Goal: Task Accomplishment & Management: Manage account settings

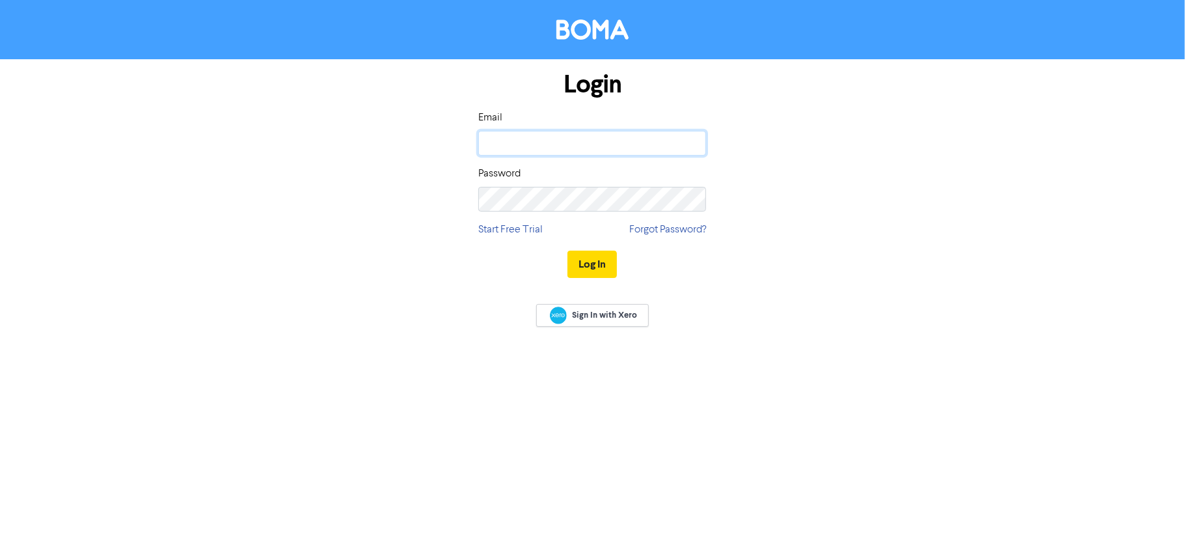
click at [566, 139] on input "email" at bounding box center [592, 143] width 228 height 25
type input "[DOMAIN_NAME][EMAIL_ADDRESS][DOMAIN_NAME]"
click at [568, 251] on button "Log In" at bounding box center [592, 264] width 49 height 27
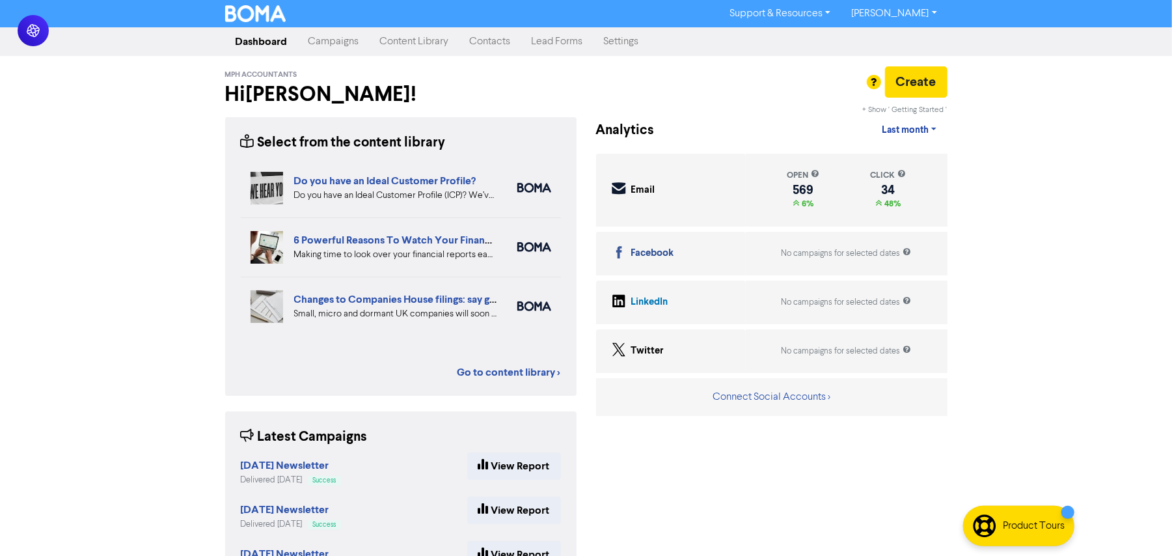
click at [920, 5] on link "Emma Page" at bounding box center [894, 13] width 106 height 21
click at [1064, 55] on nav "Dashboard Campaigns Content Library Contacts Lead Forms Settings" at bounding box center [586, 41] width 1172 height 29
click at [642, 40] on link "Settings" at bounding box center [622, 42] width 56 height 26
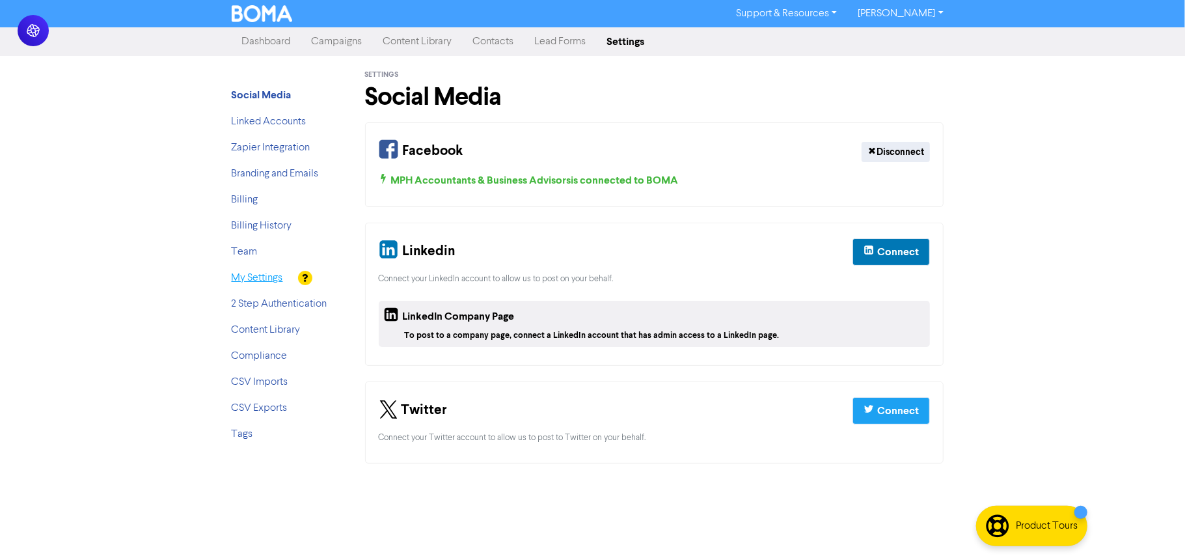
click at [253, 276] on link "My Settings" at bounding box center [257, 278] width 51 height 10
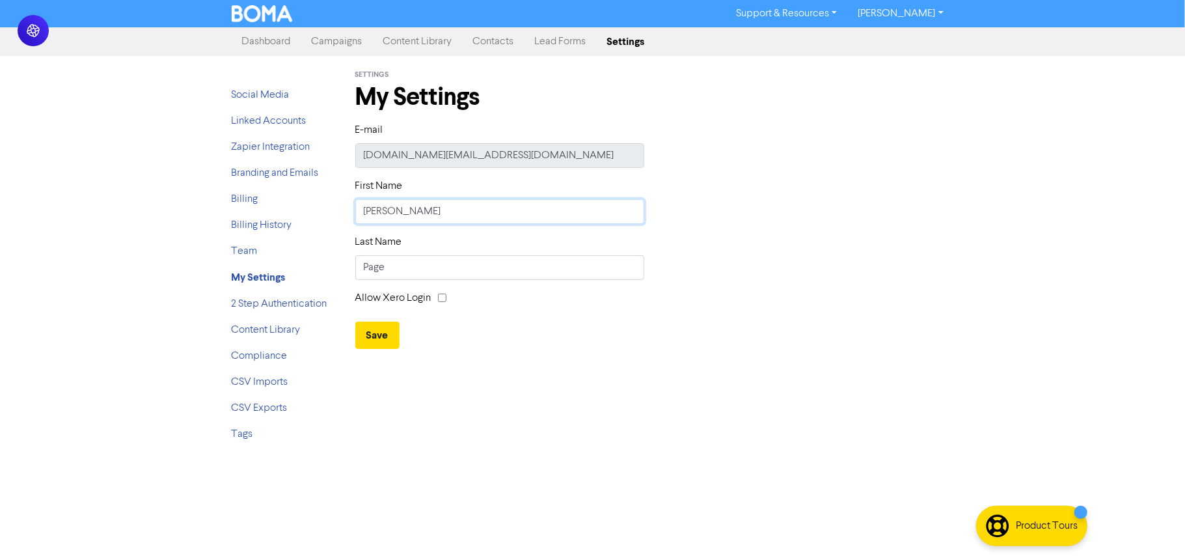
drag, startPoint x: 344, startPoint y: 214, endPoint x: 323, endPoint y: 215, distance: 21.5
click at [323, 215] on div "Social Media Linked Accounts Zapier Integration Branding and Emails Billing Bil…" at bounding box center [593, 254] width 742 height 396
type input "[PERSON_NAME]"
type input "Parker"
click at [935, 281] on div "Last Name Parker" at bounding box center [655, 262] width 618 height 56
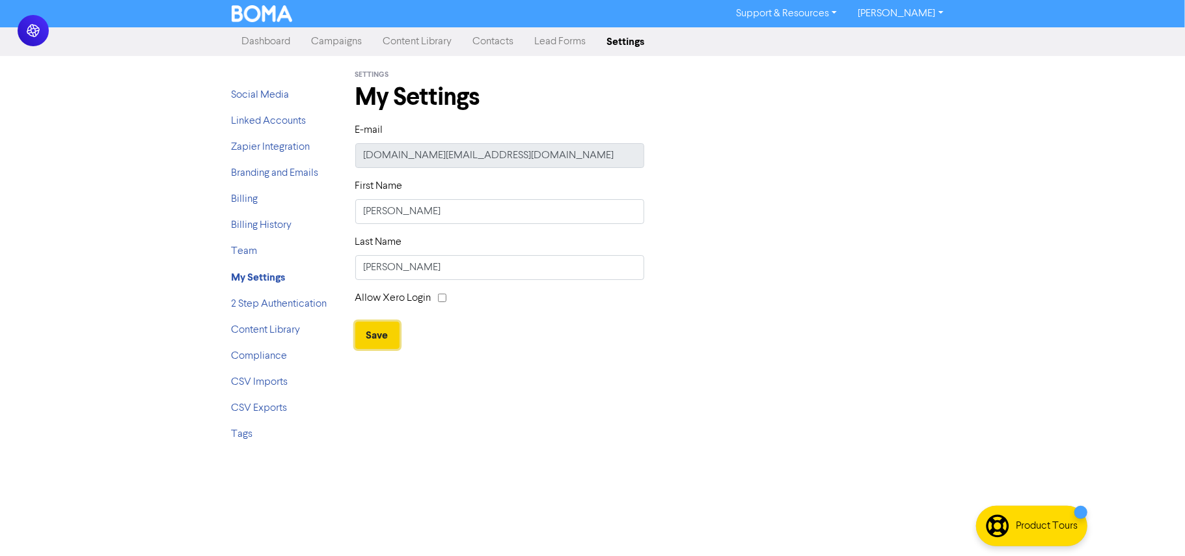
click at [383, 337] on button "Save" at bounding box center [377, 335] width 44 height 27
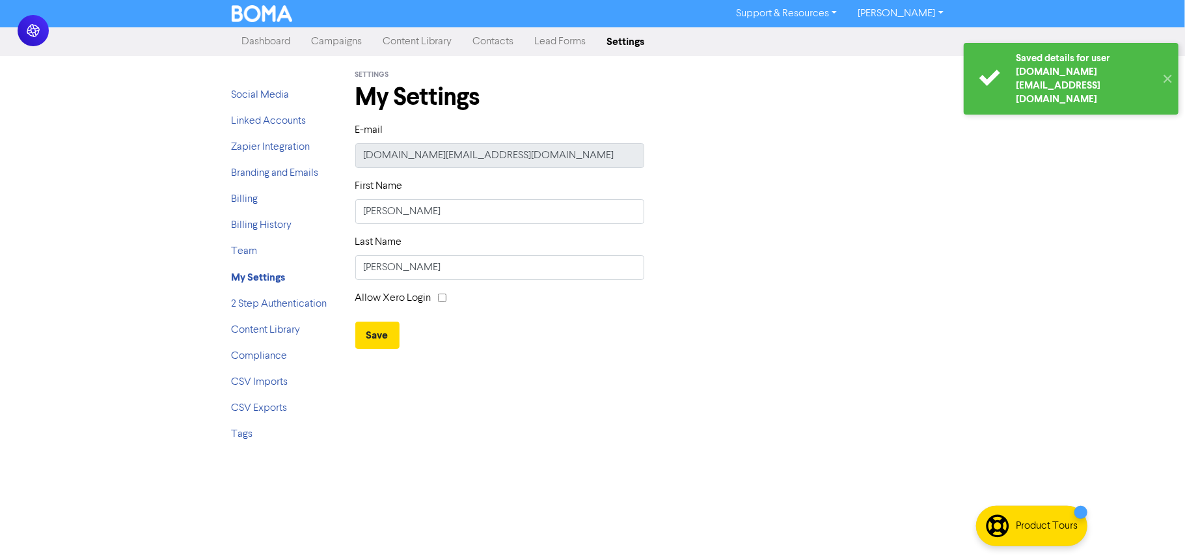
click at [253, 42] on link "Dashboard" at bounding box center [267, 42] width 70 height 26
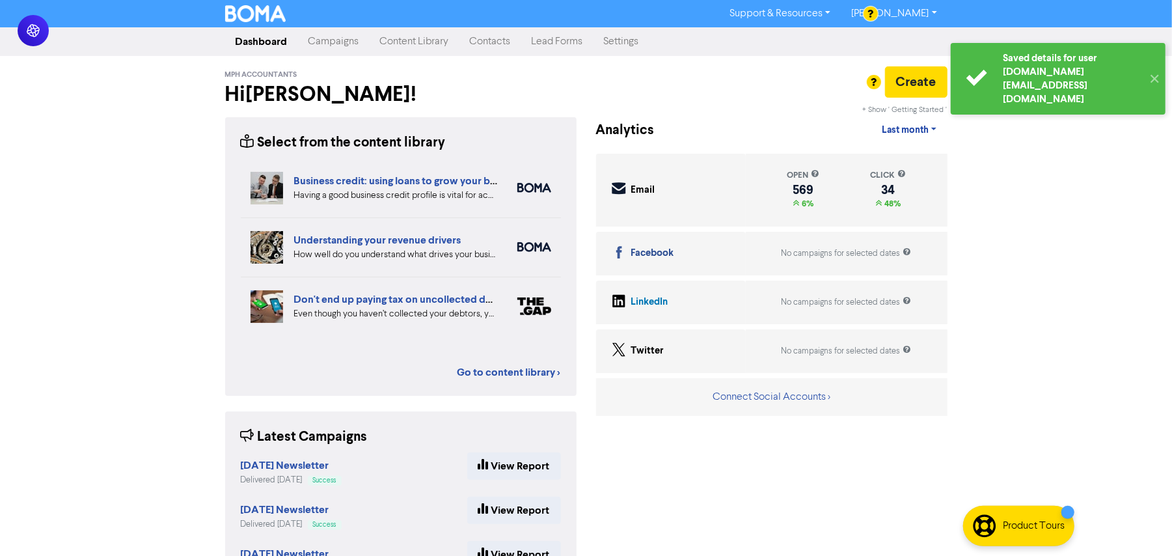
click at [136, 189] on div "Saved details for user e.page@mphaccountants.co.uk ✕ Support & Resources Video …" at bounding box center [586, 278] width 1172 height 556
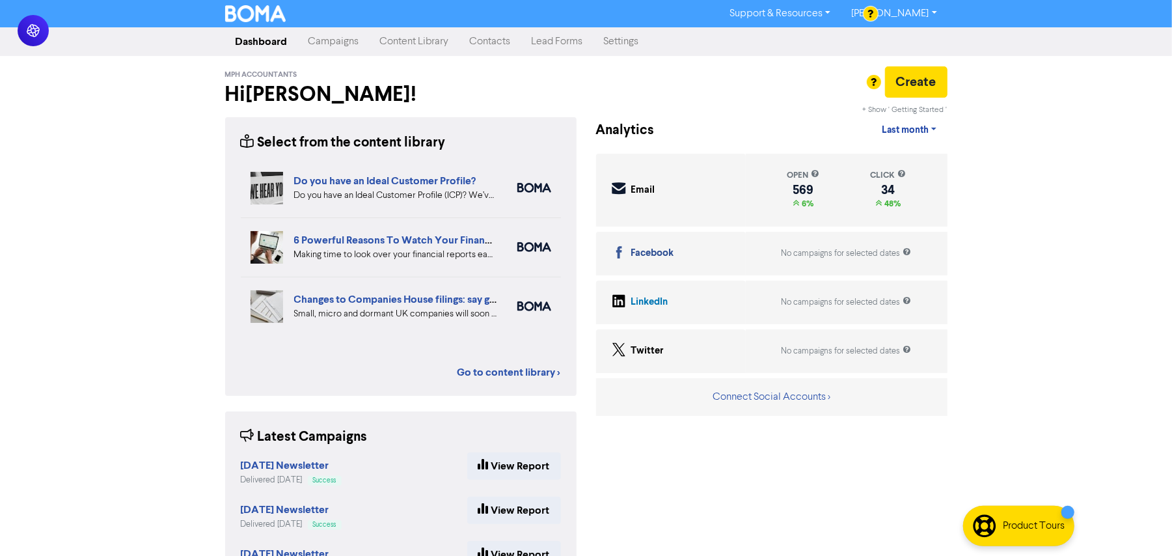
click at [331, 44] on link "Campaigns" at bounding box center [334, 42] width 72 height 26
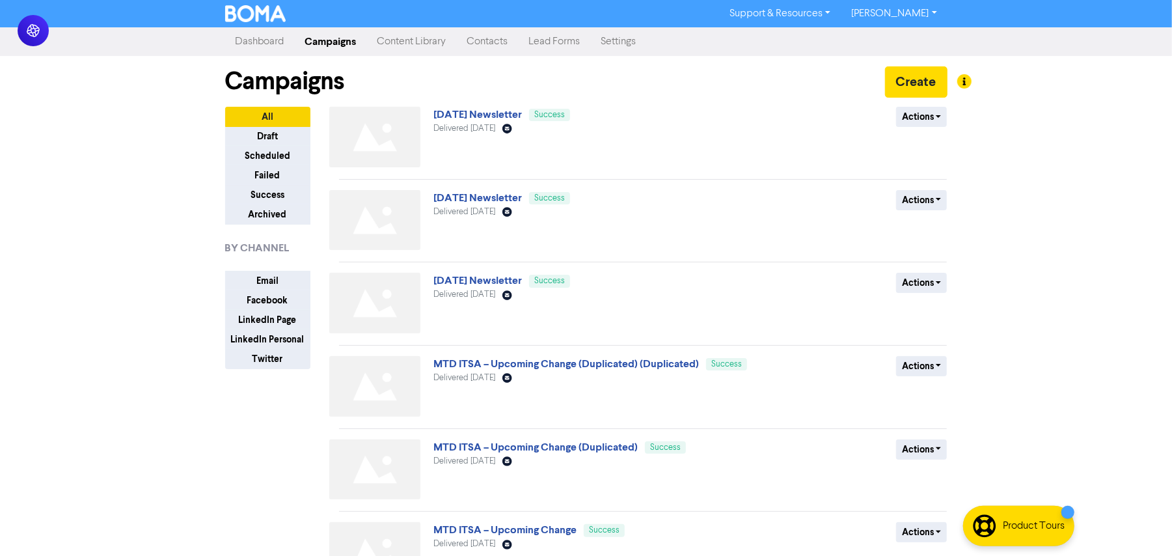
drag, startPoint x: 170, startPoint y: 237, endPoint x: 223, endPoint y: 228, distance: 53.5
click at [171, 236] on div "Support & Resources Video Tutorials FAQ & Guides Marketing Education Ellie Park…" at bounding box center [586, 278] width 1172 height 556
click at [94, 162] on div "Support & Resources Video Tutorials FAQ & Guides Marketing Education Ellie Park…" at bounding box center [586, 278] width 1172 height 556
click at [1107, 258] on div "Support & Resources Video Tutorials FAQ & Guides Marketing Education Ellie Park…" at bounding box center [586, 278] width 1172 height 556
click at [52, 245] on div "Support & Resources Video Tutorials FAQ & Guides Marketing Education Ellie Park…" at bounding box center [586, 278] width 1172 height 556
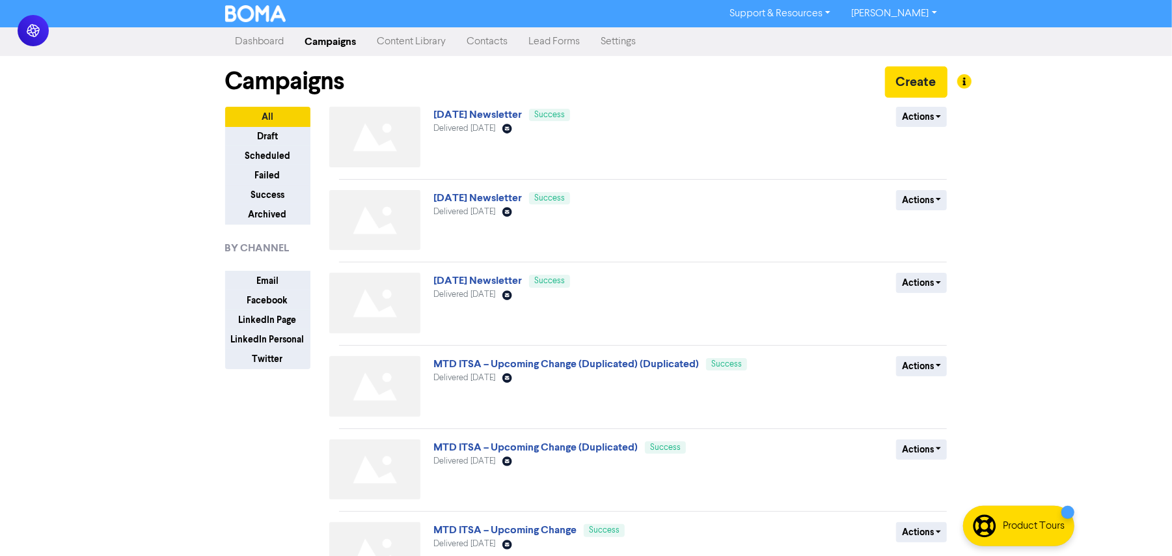
click at [68, 253] on div "Support & Resources Video Tutorials FAQ & Guides Marketing Education Ellie Park…" at bounding box center [586, 278] width 1172 height 556
click at [1022, 268] on div "Support & Resources Video Tutorials FAQ & Guides Marketing Education Ellie Park…" at bounding box center [586, 278] width 1172 height 556
click at [141, 212] on div "Support & Resources Video Tutorials FAQ & Guides Marketing Education Ellie Park…" at bounding box center [586, 278] width 1172 height 556
drag, startPoint x: 85, startPoint y: 305, endPoint x: 586, endPoint y: 193, distance: 514.0
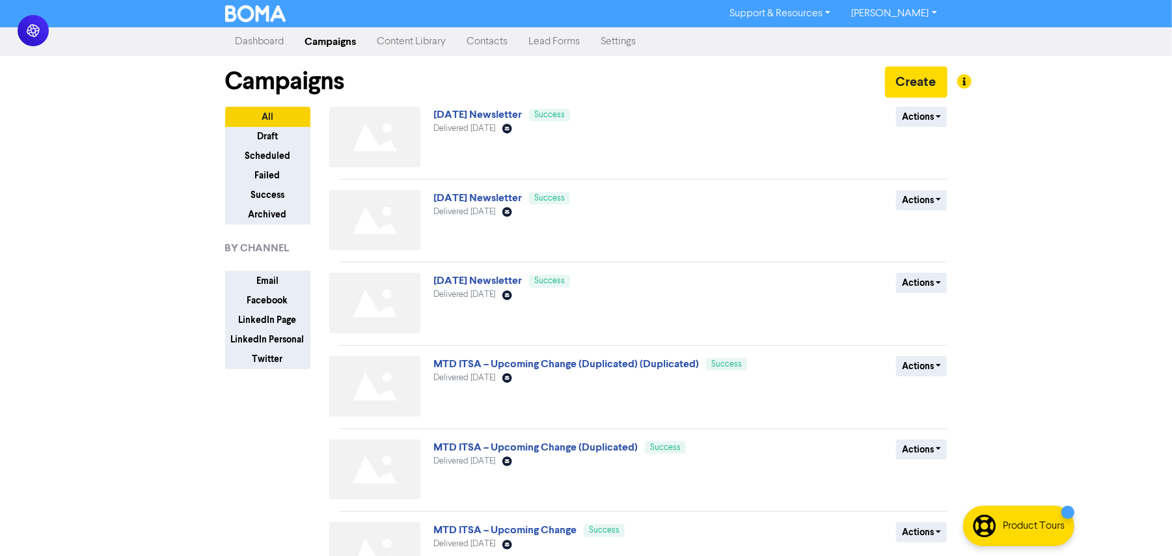
click at [92, 305] on div "Support & Resources Video Tutorials FAQ & Guides Marketing Education Ellie Park…" at bounding box center [586, 278] width 1172 height 556
click at [923, 115] on button "Actions" at bounding box center [921, 117] width 51 height 20
click at [916, 150] on button "Duplicate" at bounding box center [948, 144] width 103 height 21
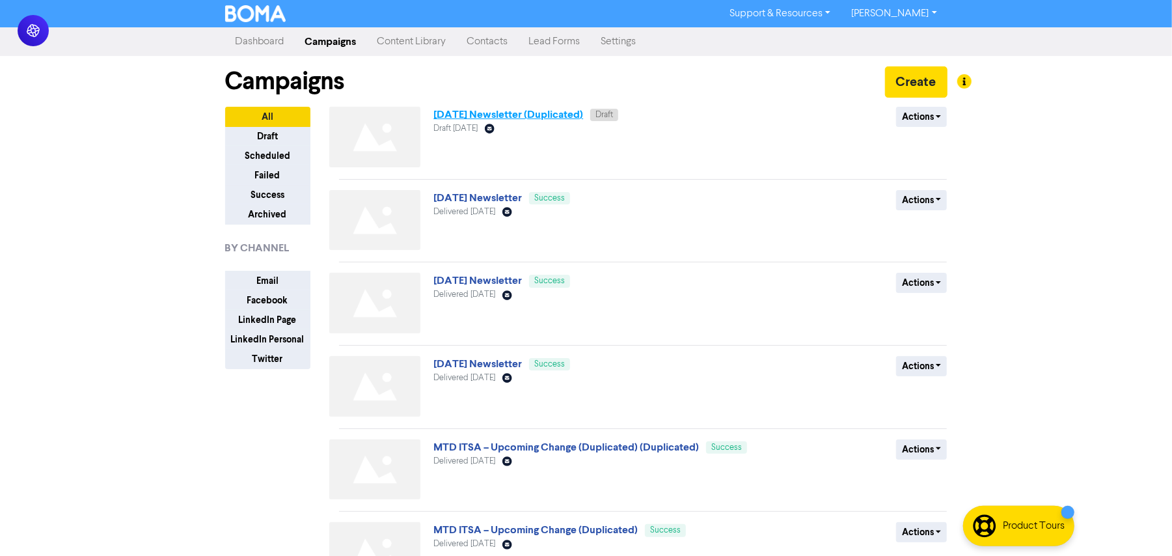
click at [578, 111] on link "[DATE] Newsletter (Duplicated)" at bounding box center [508, 114] width 150 height 13
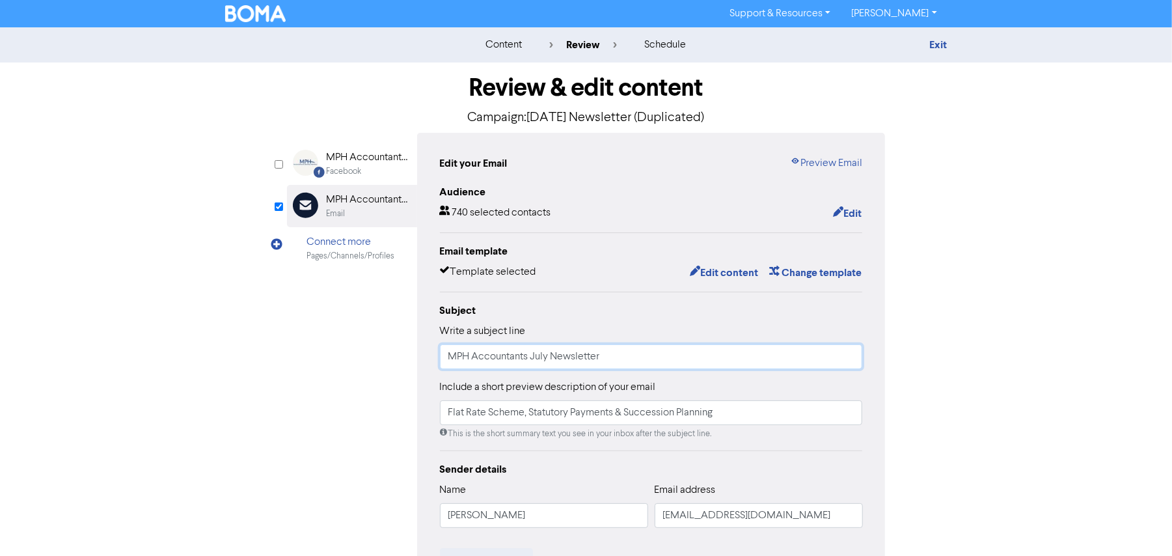
click at [539, 357] on input "MPH Accountants July Newsletter" at bounding box center [651, 356] width 423 height 25
type input "MPH Accountants August Newsletter"
click at [903, 331] on div "Review & edit content Campaign: July 2025 Newsletter (Duplicated) Facebook Crea…" at bounding box center [586, 403] width 742 height 682
click at [732, 277] on button "Edit content" at bounding box center [724, 272] width 70 height 17
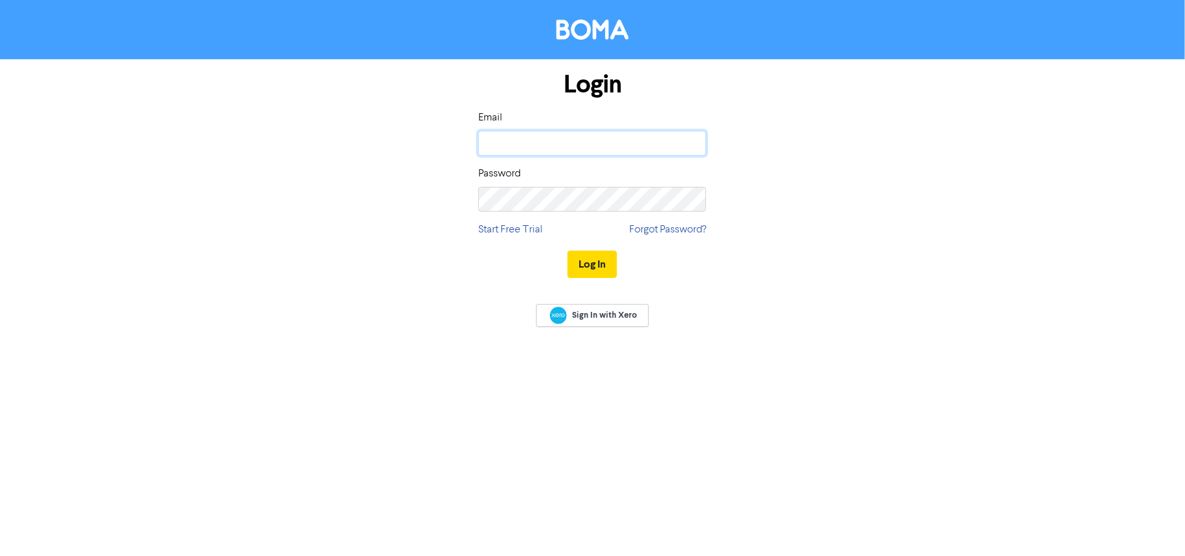
click at [584, 139] on input "email" at bounding box center [592, 143] width 228 height 25
type input "[DOMAIN_NAME][EMAIL_ADDRESS][DOMAIN_NAME]"
click at [568, 251] on button "Log In" at bounding box center [592, 264] width 49 height 27
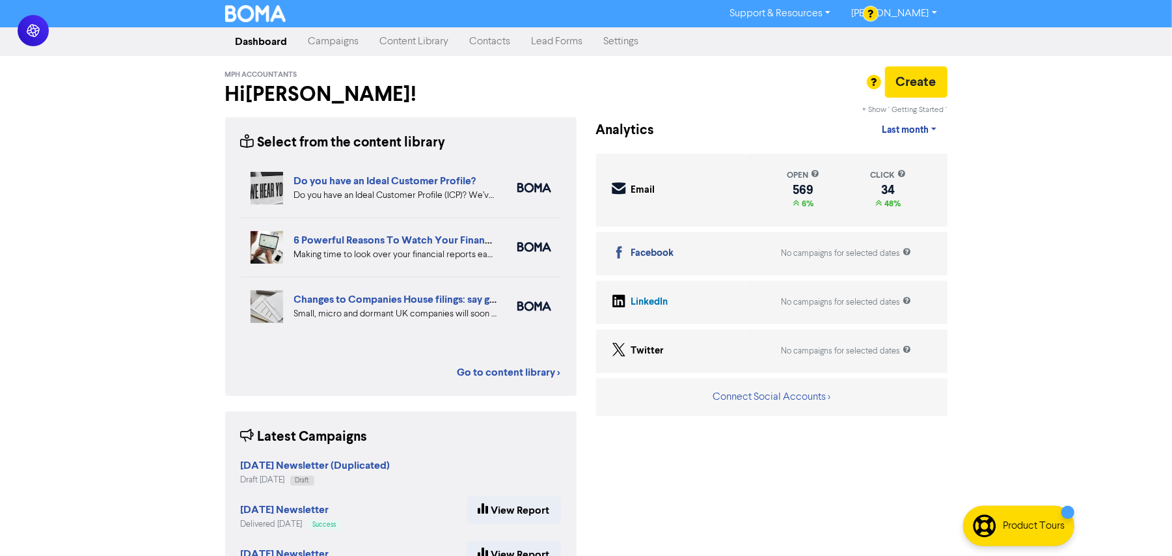
drag, startPoint x: 87, startPoint y: 272, endPoint x: 274, endPoint y: 175, distance: 210.5
click at [91, 269] on div "Support & Resources Video Tutorials FAQ & Guides Marketing Education [PERSON_NA…" at bounding box center [586, 278] width 1172 height 556
drag, startPoint x: 457, startPoint y: 141, endPoint x: 246, endPoint y: 139, distance: 210.9
click at [246, 139] on div "Select from the content library" at bounding box center [401, 143] width 320 height 20
click at [199, 149] on div "Support & Resources Video Tutorials FAQ & Guides Marketing Education [PERSON_NA…" at bounding box center [586, 278] width 1172 height 556
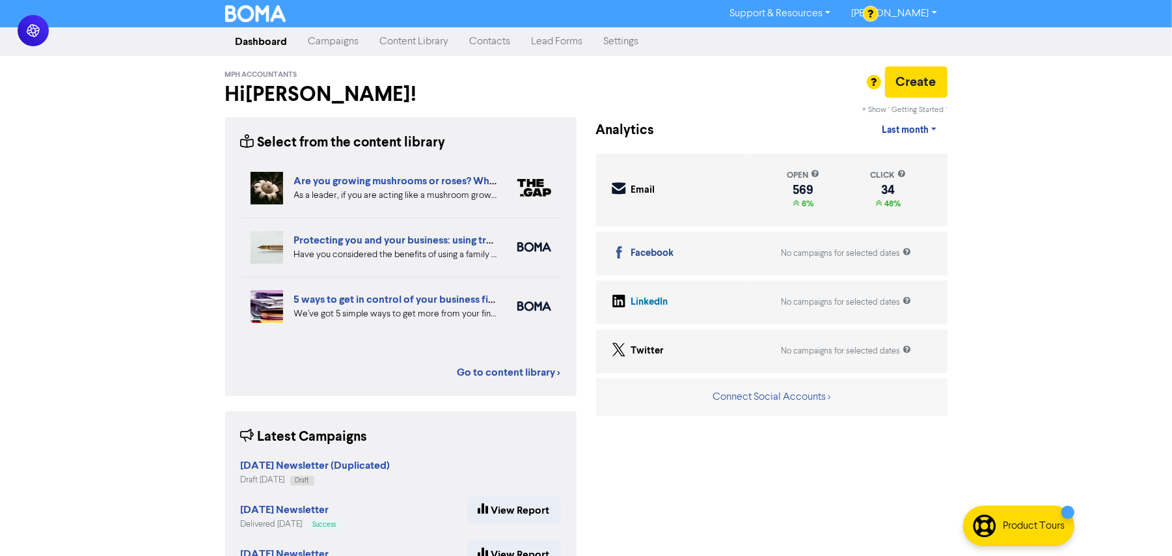
click at [187, 180] on div "Support & Resources Video Tutorials FAQ & Guides Marketing Education [PERSON_NA…" at bounding box center [586, 278] width 1172 height 556
drag, startPoint x: 340, startPoint y: 90, endPoint x: 271, endPoint y: 82, distance: 68.8
click at [191, 87] on div "Support & Resources Video Tutorials FAQ & Guides Marketing Education [PERSON_NA…" at bounding box center [586, 278] width 1172 height 556
click at [275, 82] on h2 "Hi [PERSON_NAME] !" at bounding box center [400, 94] width 351 height 25
click at [141, 120] on div "Support & Resources Video Tutorials FAQ & Guides Marketing Education [PERSON_NA…" at bounding box center [586, 278] width 1172 height 556
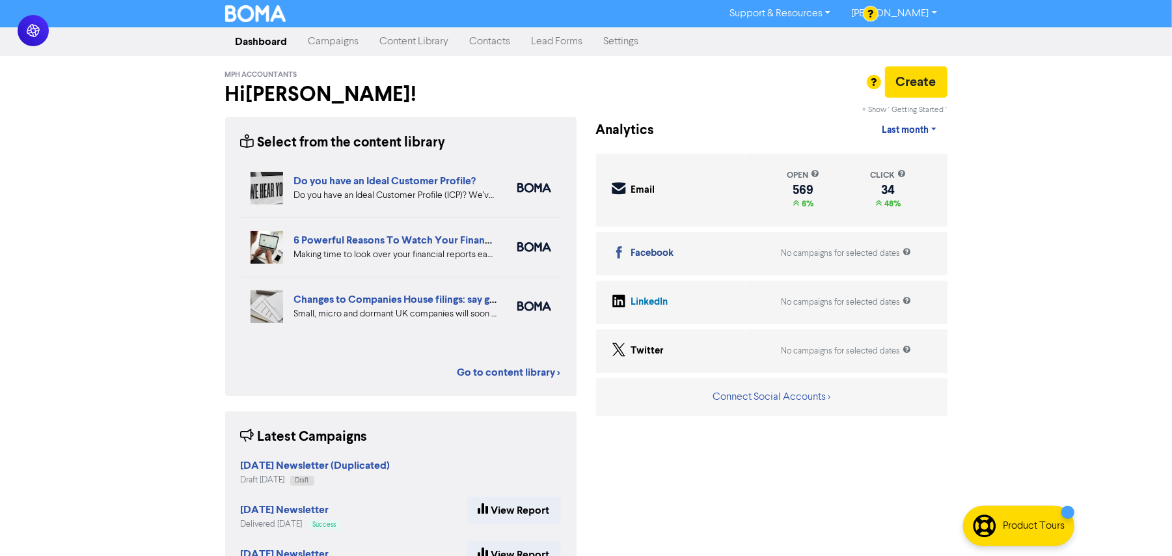
click at [144, 115] on div "Support & Resources Video Tutorials FAQ & Guides Marketing Education [PERSON_NA…" at bounding box center [586, 278] width 1172 height 556
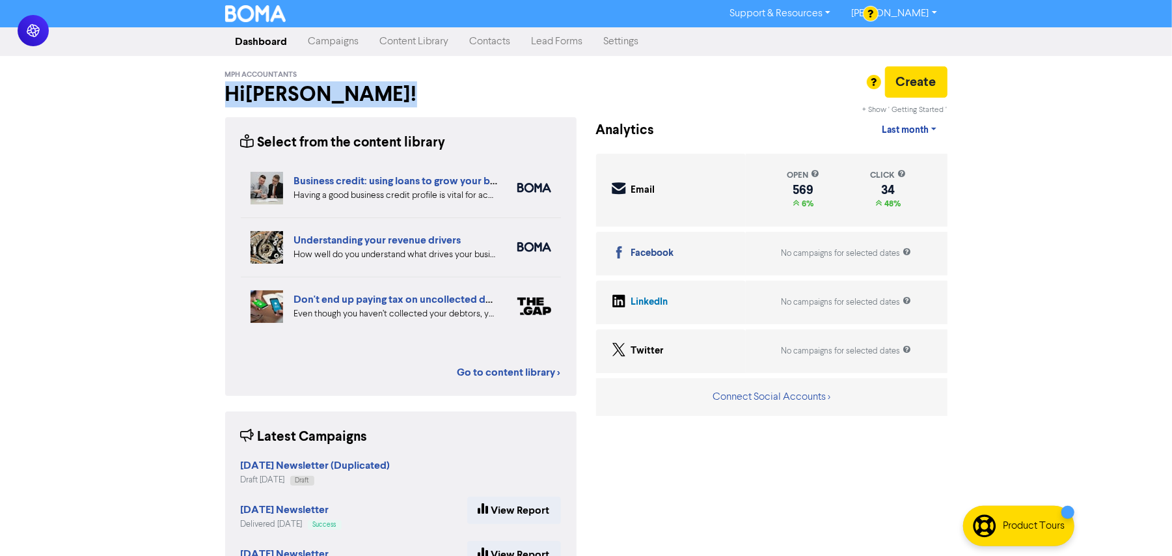
drag, startPoint x: 323, startPoint y: 90, endPoint x: 282, endPoint y: 95, distance: 41.3
click at [225, 94] on h2 "Hi [PERSON_NAME] !" at bounding box center [400, 94] width 351 height 25
click at [196, 133] on div "Support & Resources Video Tutorials FAQ & Guides Marketing Education [PERSON_NA…" at bounding box center [586, 278] width 1172 height 556
drag, startPoint x: 219, startPoint y: 96, endPoint x: 328, endPoint y: 96, distance: 109.3
click at [328, 96] on div "MPH Accountants Hi [PERSON_NAME] !" at bounding box center [400, 89] width 371 height 46
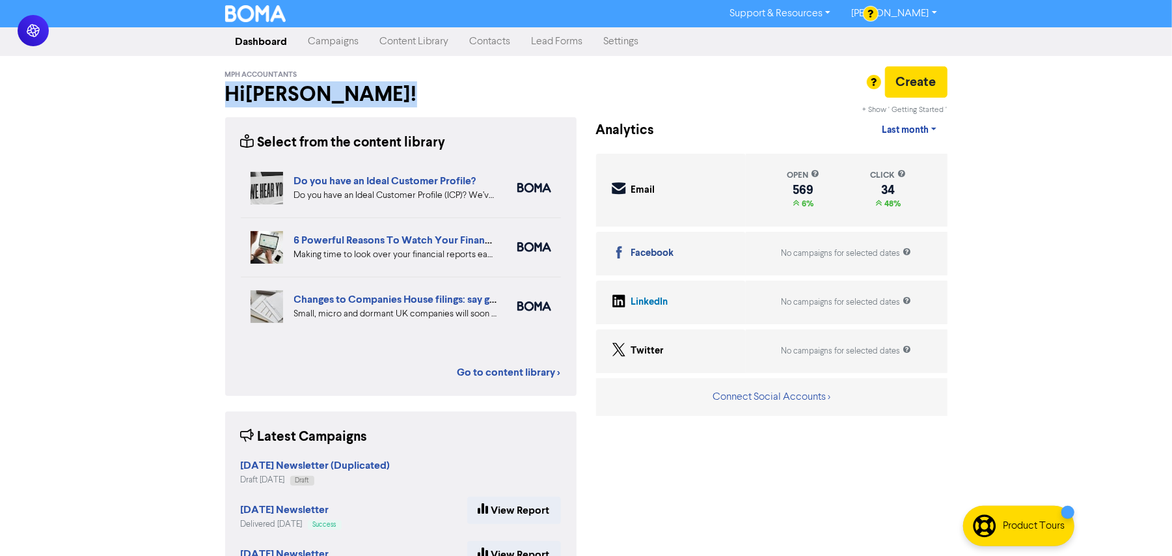
click at [328, 96] on h2 "Hi [PERSON_NAME] !" at bounding box center [400, 94] width 351 height 25
click at [26, 144] on div "Support & Resources Video Tutorials FAQ & Guides Marketing Education [PERSON_NA…" at bounding box center [586, 278] width 1172 height 556
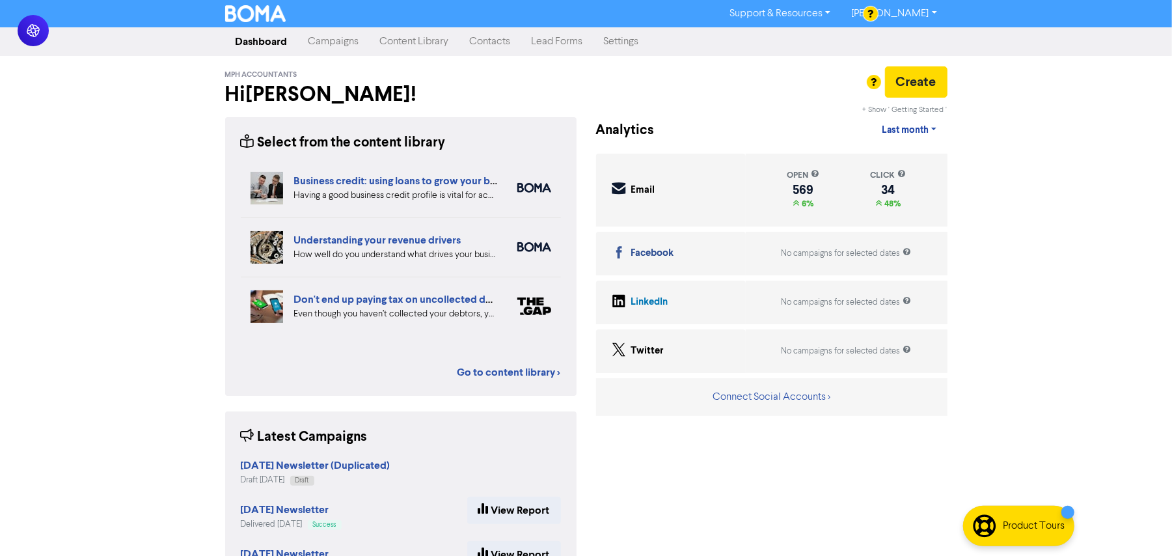
click at [347, 51] on link "Campaigns" at bounding box center [334, 42] width 72 height 26
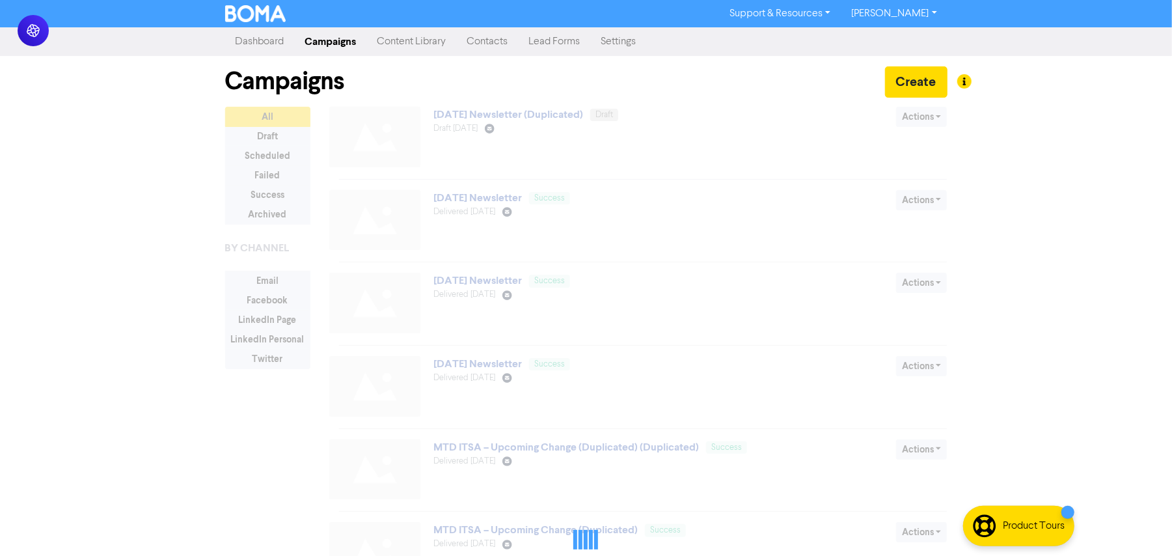
click at [433, 36] on link "Content Library" at bounding box center [412, 42] width 90 height 26
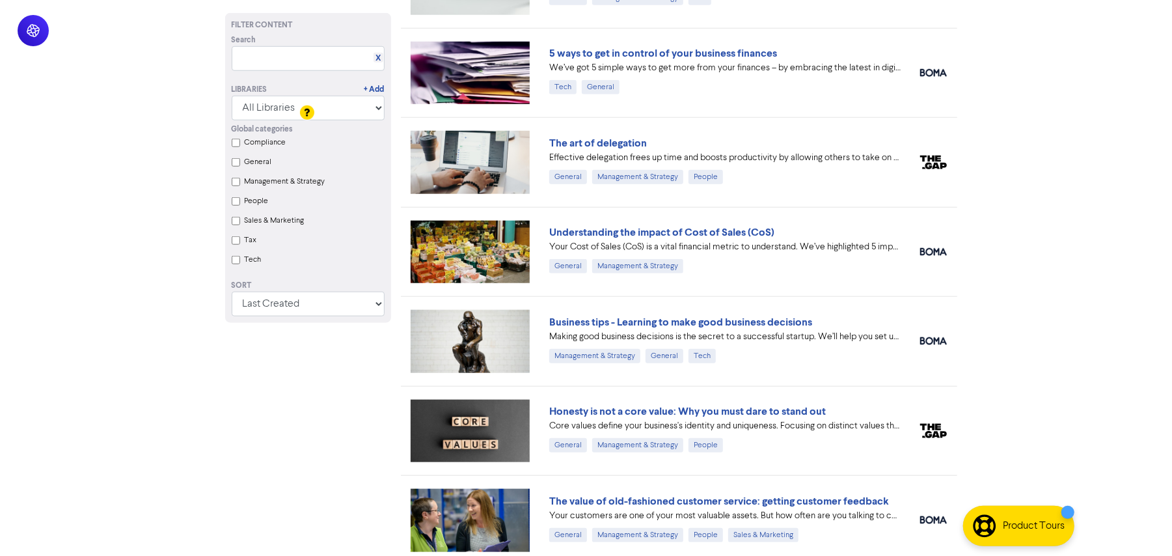
scroll to position [953, 0]
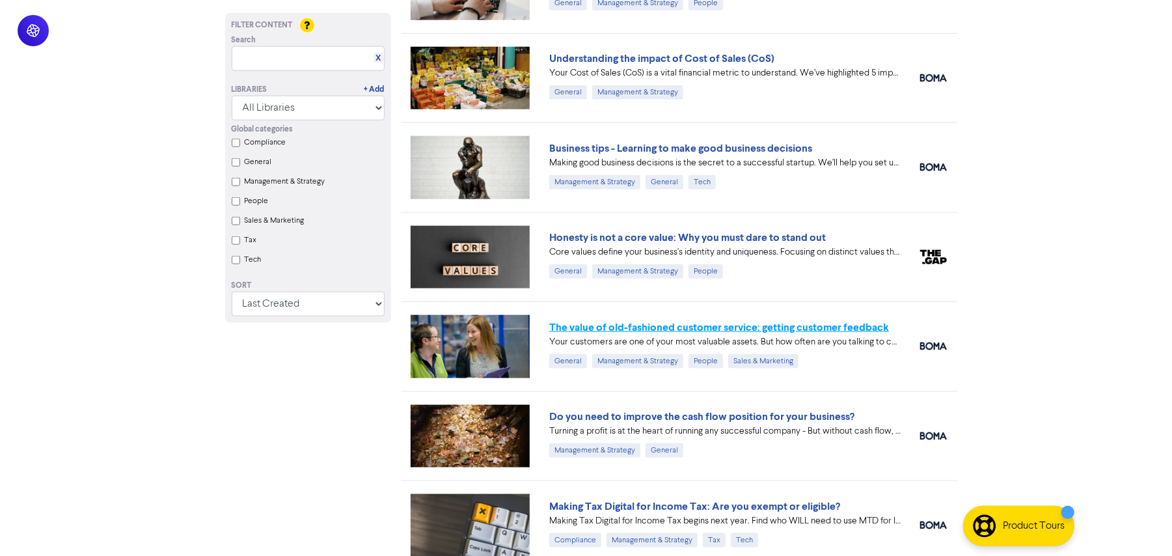
click at [738, 326] on link "The value of old-fashioned customer service: getting customer feedback" at bounding box center [719, 327] width 340 height 13
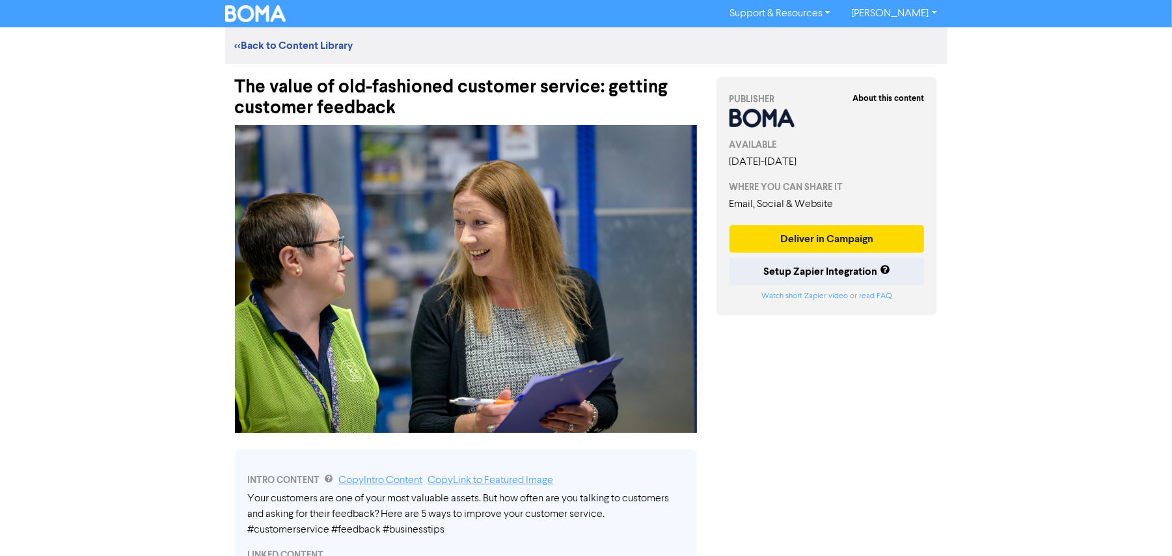
click at [74, 188] on div "Support & Resources Video Tutorials FAQ & Guides Marketing Education [PERSON_NA…" at bounding box center [586, 278] width 1172 height 556
click at [152, 210] on div "Support & Resources Video Tutorials FAQ & Guides Marketing Education [PERSON_NA…" at bounding box center [586, 278] width 1172 height 556
click at [136, 202] on div "Support & Resources Video Tutorials FAQ & Guides Marketing Education [PERSON_NA…" at bounding box center [586, 278] width 1172 height 556
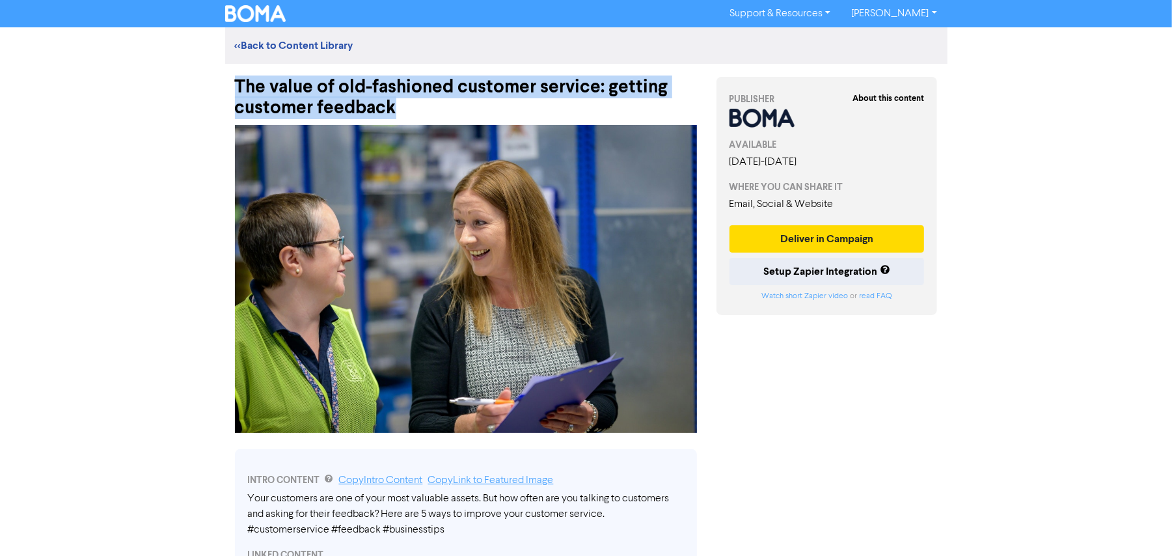
drag, startPoint x: 284, startPoint y: 94, endPoint x: 237, endPoint y: 87, distance: 48.2
click at [237, 87] on div "The value of old-fashioned customer service: getting customer feedback" at bounding box center [466, 91] width 462 height 55
copy div "The value of old-fashioned customer service: getting customer feedback"
click at [407, 110] on div "The value of old-fashioned customer service: getting customer feedback" at bounding box center [466, 91] width 462 height 55
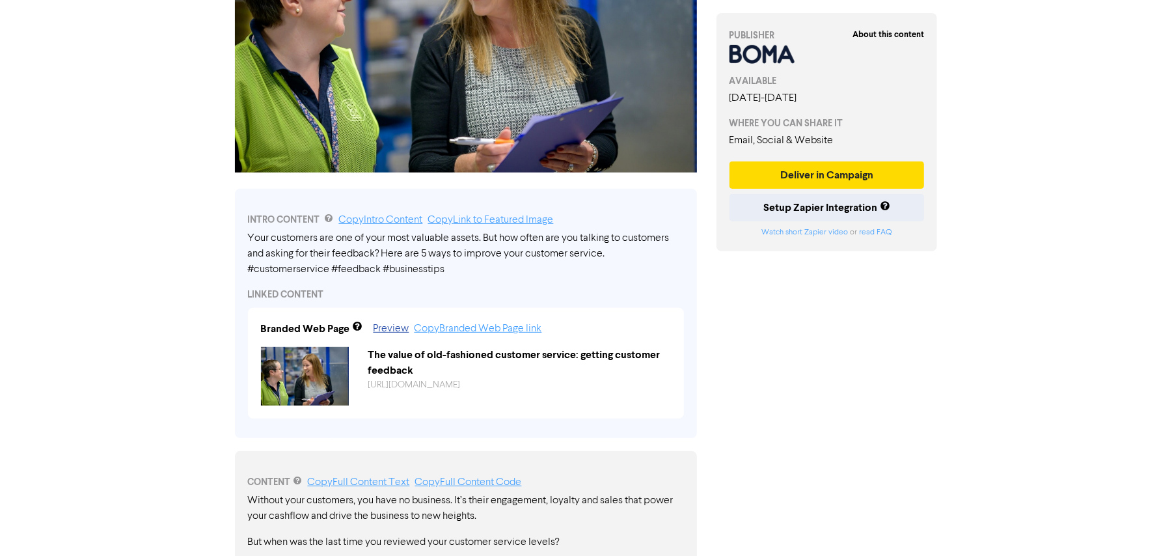
scroll to position [607, 0]
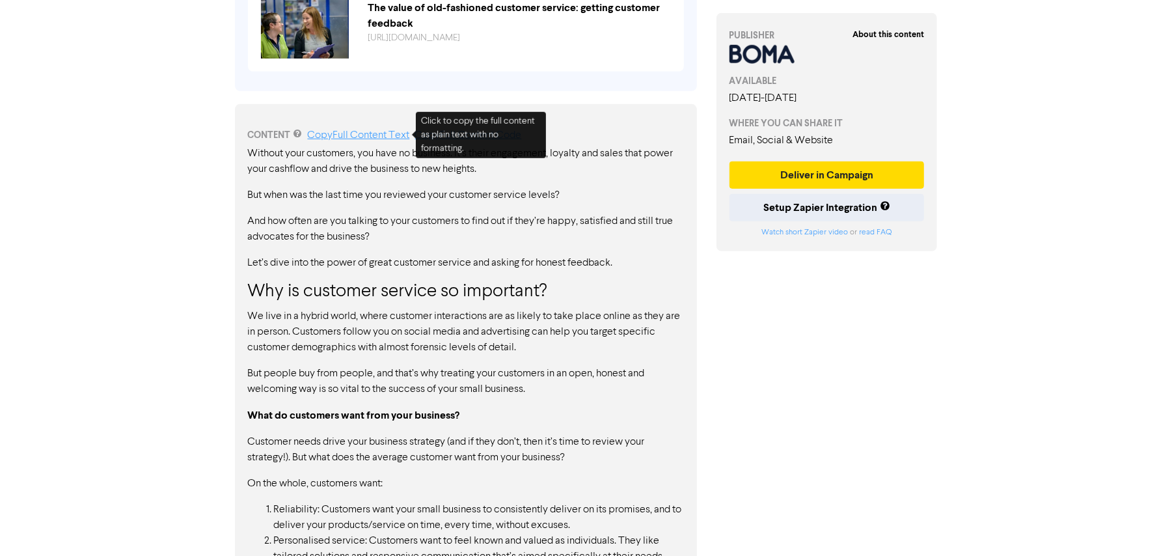
click at [394, 131] on link "Copy Full Content Text" at bounding box center [359, 135] width 102 height 10
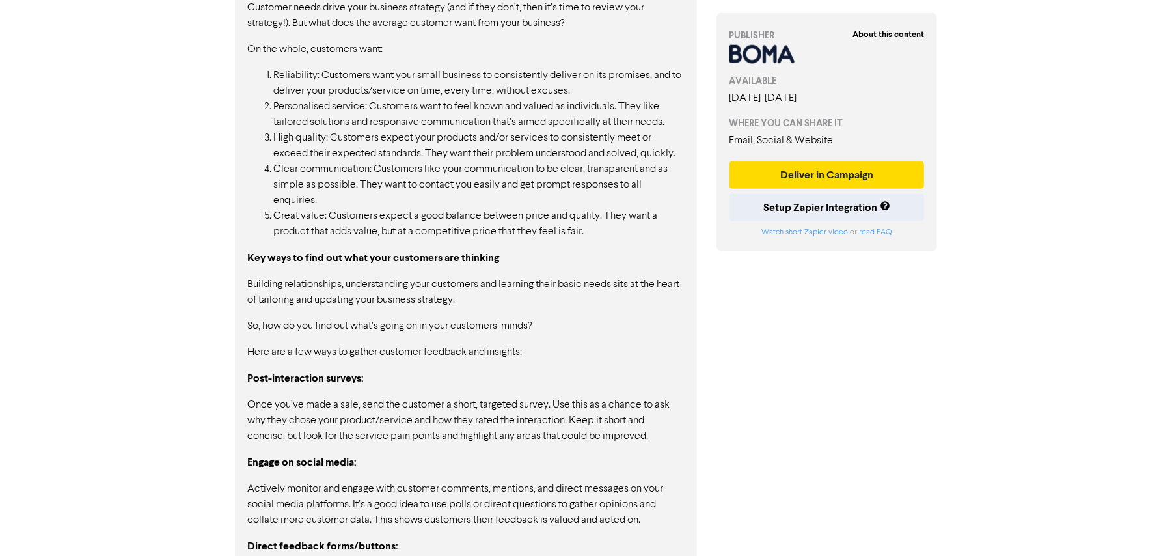
scroll to position [1128, 0]
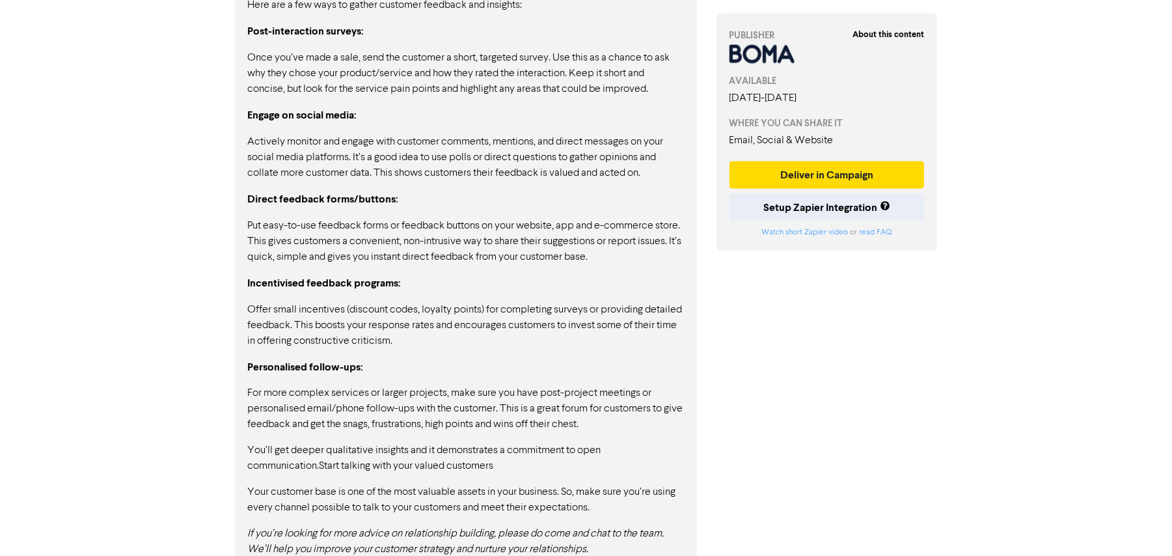
scroll to position [1414, 0]
